Goal: Find specific page/section: Find specific page/section

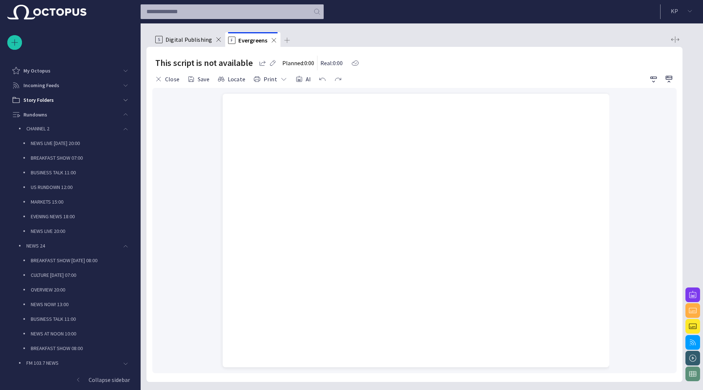
scroll to position [29, 0]
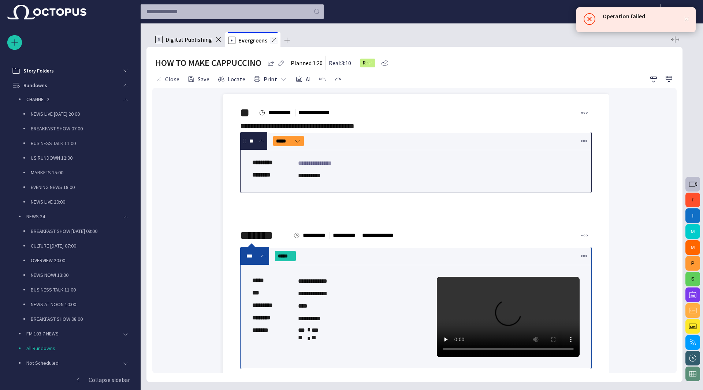
click at [273, 42] on span at bounding box center [273, 40] width 7 height 7
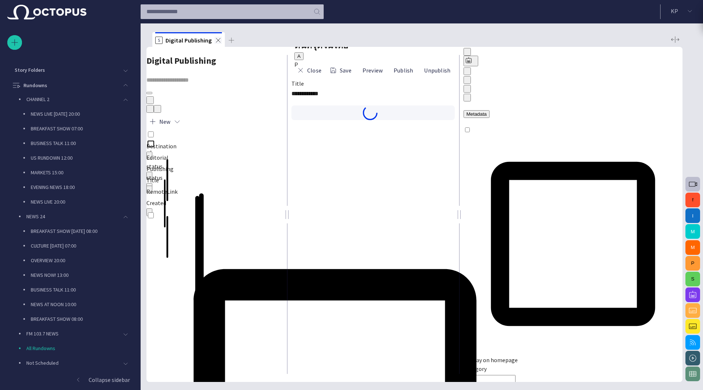
scroll to position [159, 0]
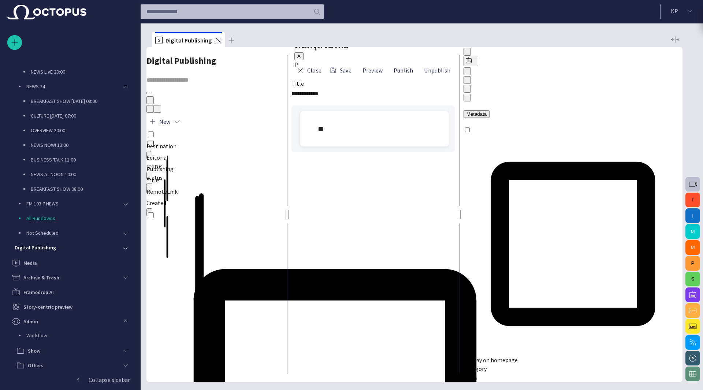
type input "*"
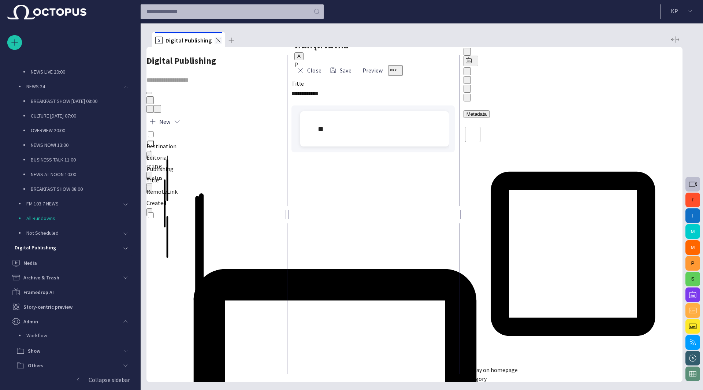
click at [220, 41] on span at bounding box center [218, 40] width 7 height 7
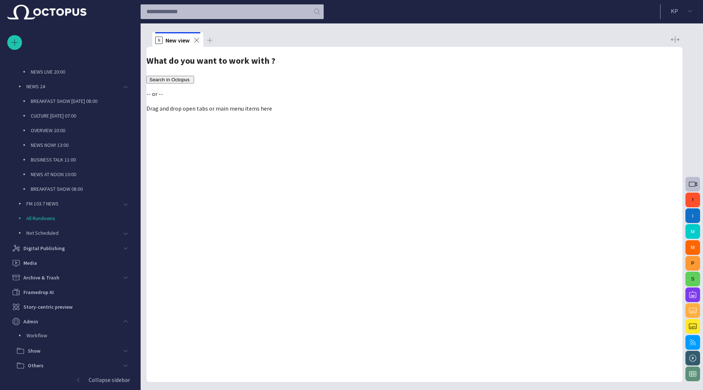
click at [194, 41] on span at bounding box center [196, 40] width 7 height 7
